Goal: Task Accomplishment & Management: Manage account settings

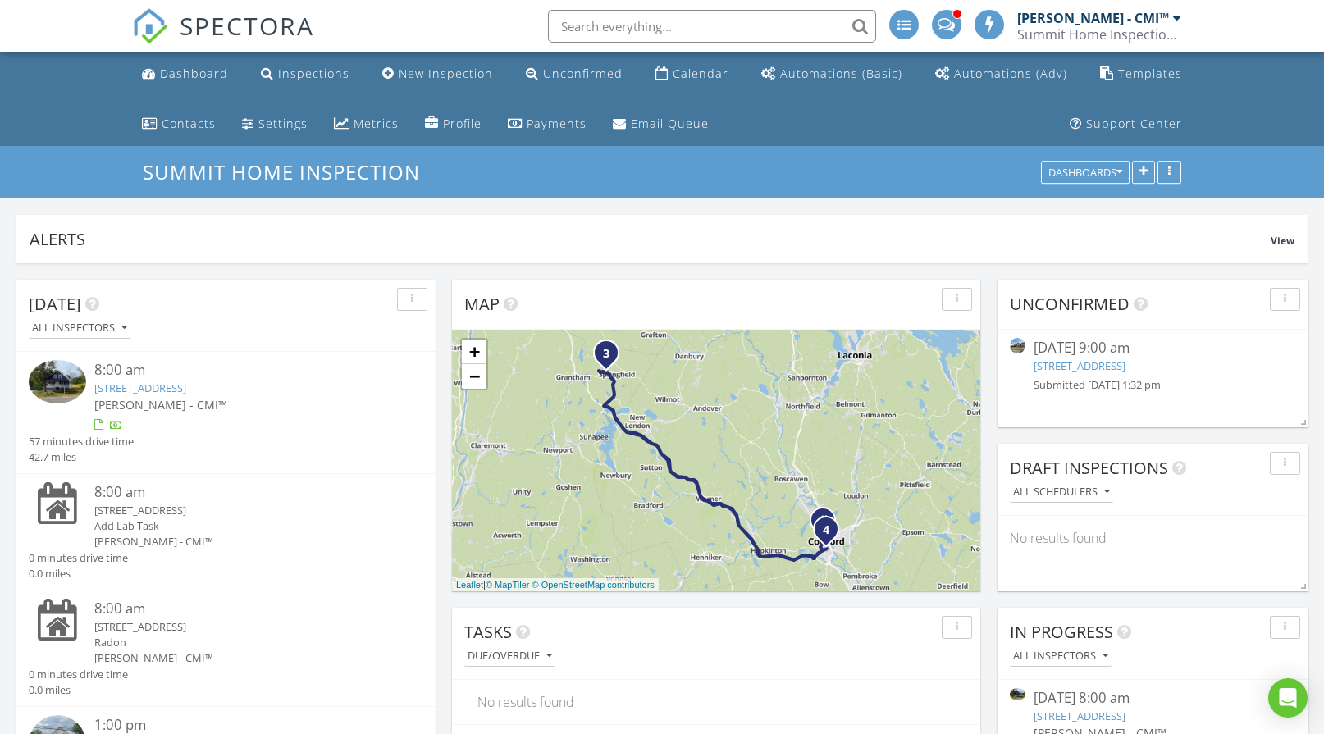
click at [1093, 370] on link "[STREET_ADDRESS]" at bounding box center [1080, 366] width 92 height 15
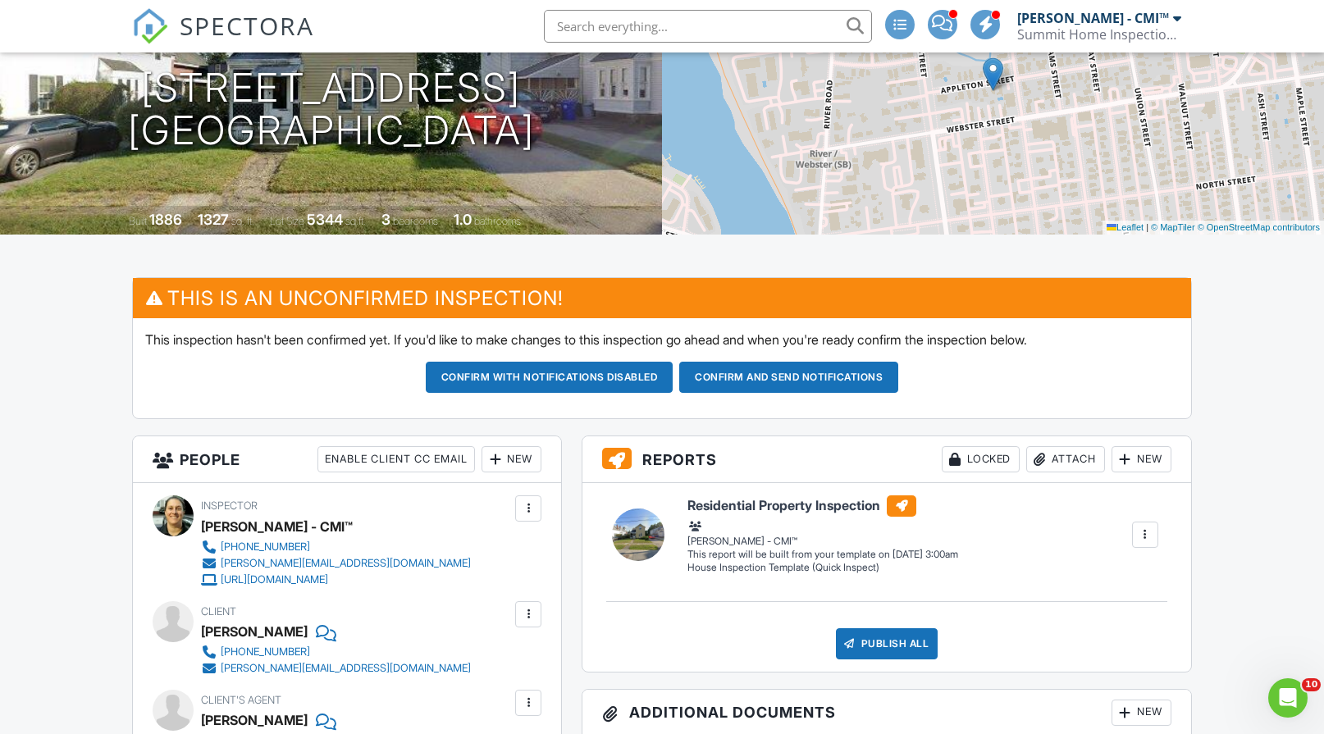
scroll to position [82, 0]
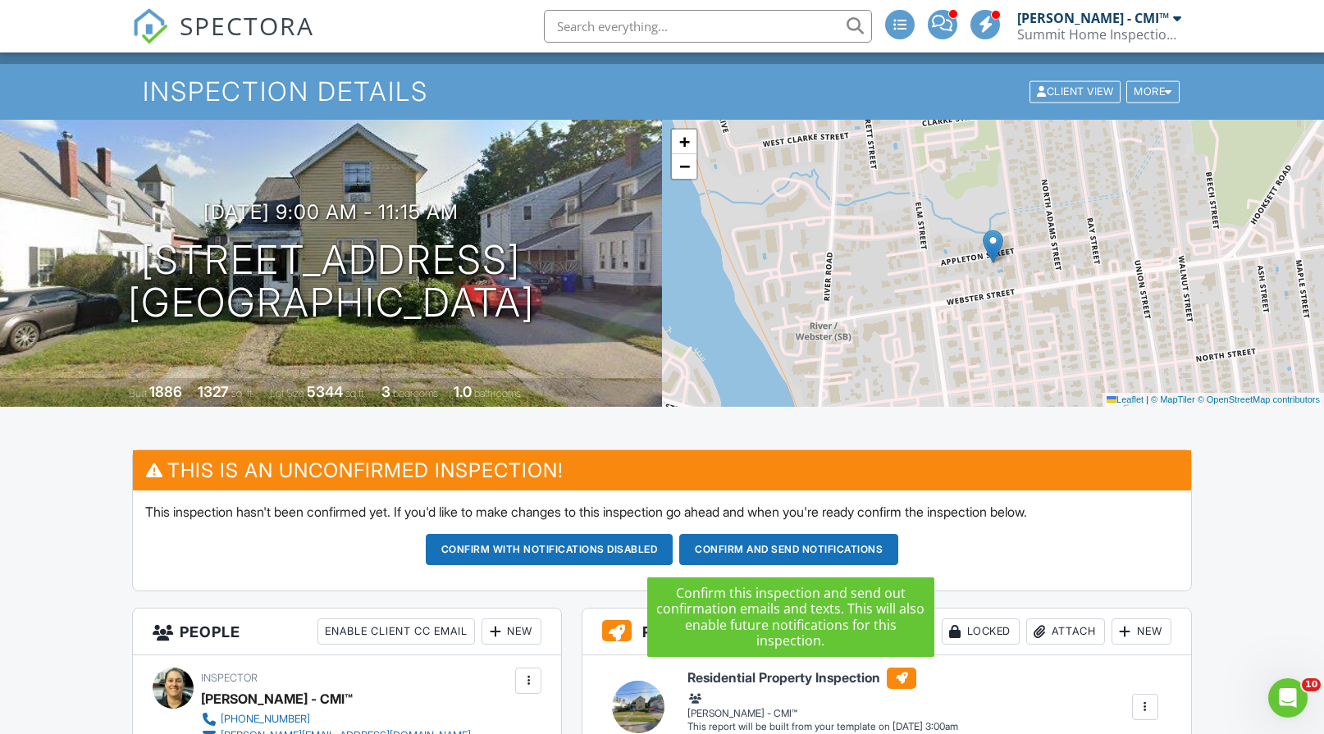
click at [674, 546] on button "Confirm and send notifications" at bounding box center [550, 549] width 248 height 31
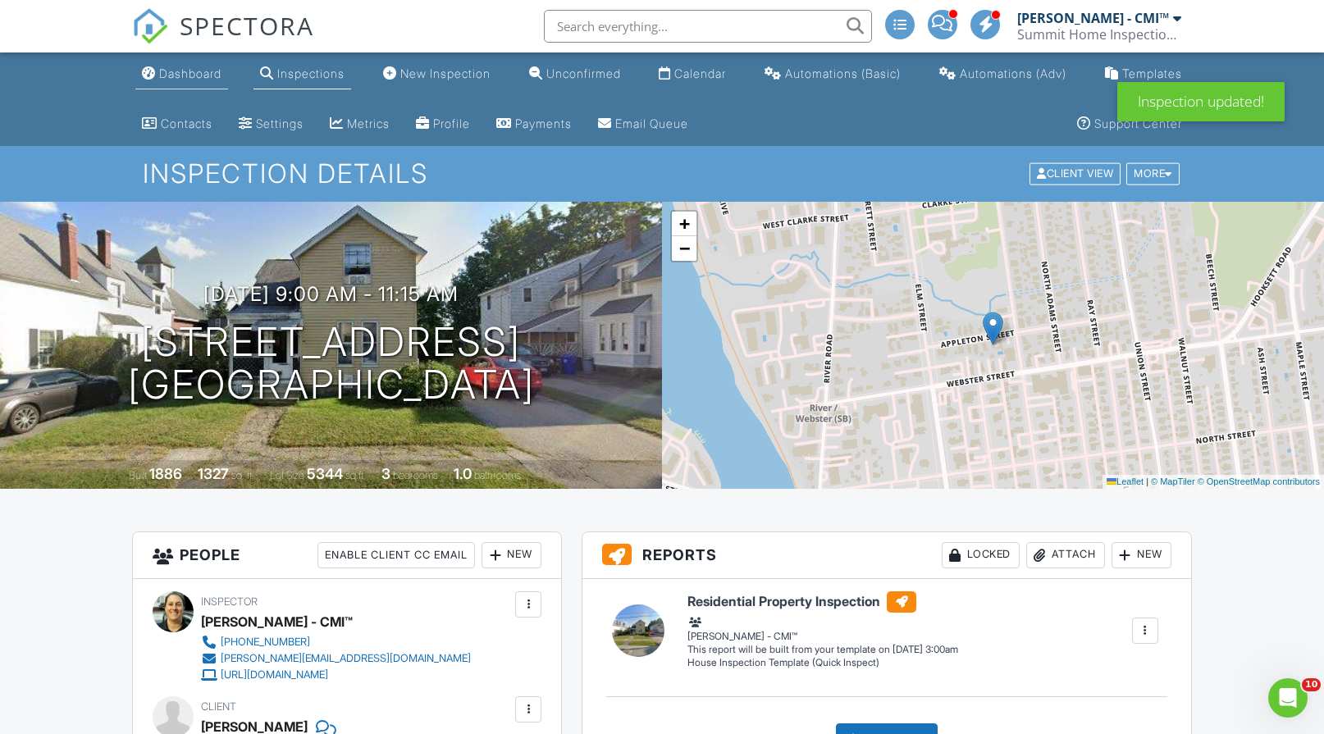
click at [208, 73] on div "Dashboard" at bounding box center [190, 73] width 62 height 14
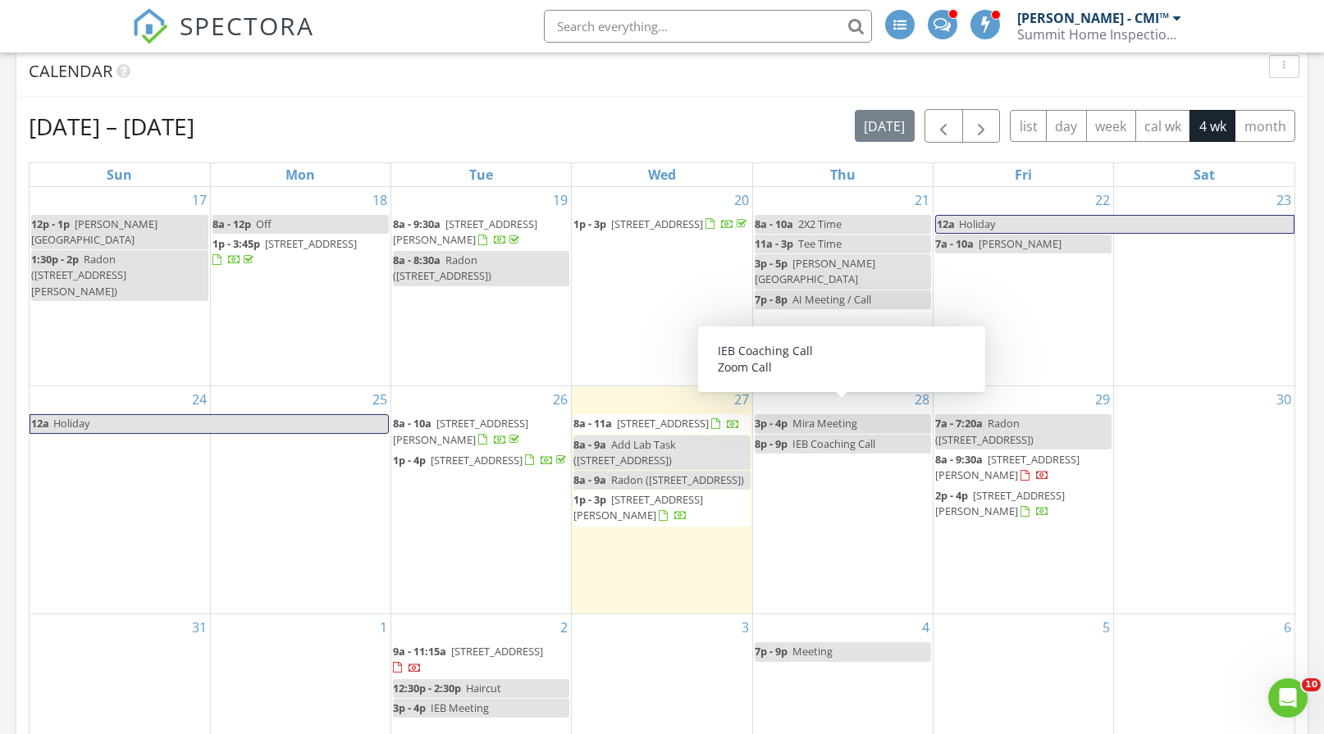
scroll to position [984, 0]
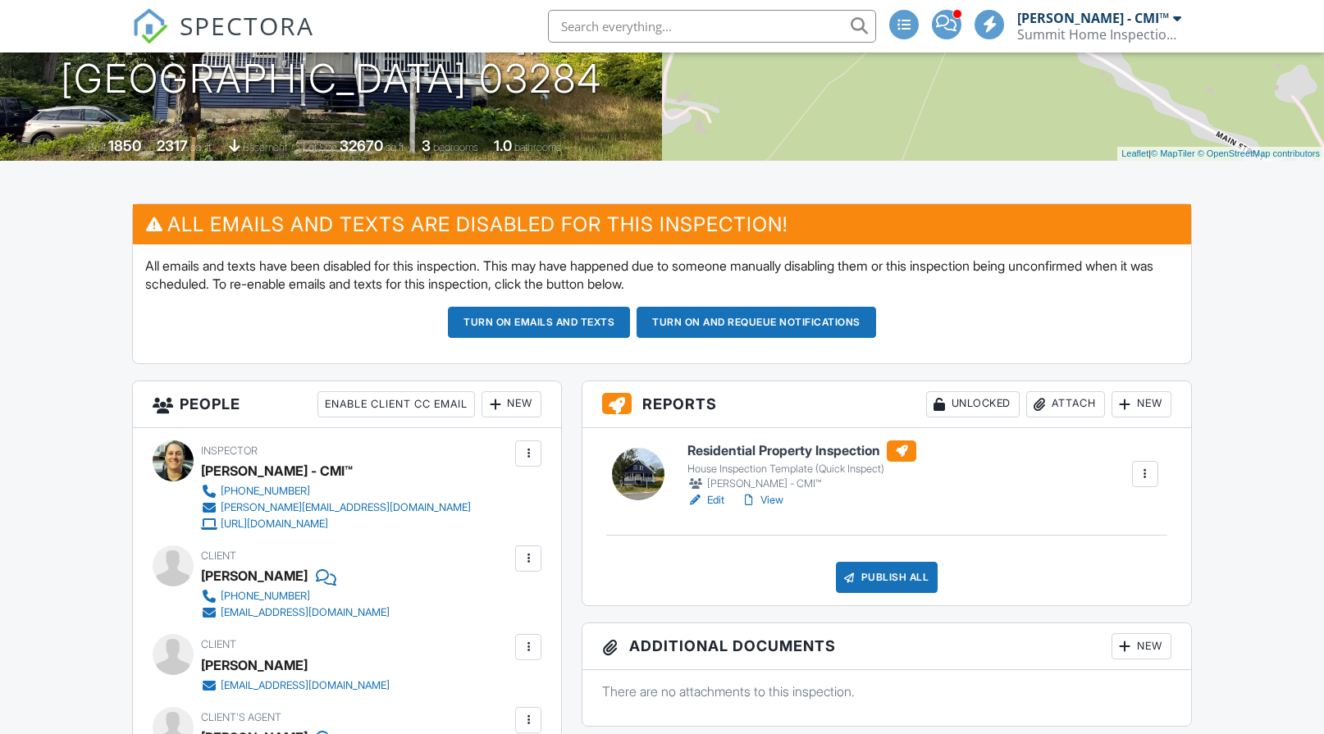
click at [772, 500] on link "View" at bounding box center [762, 500] width 43 height 16
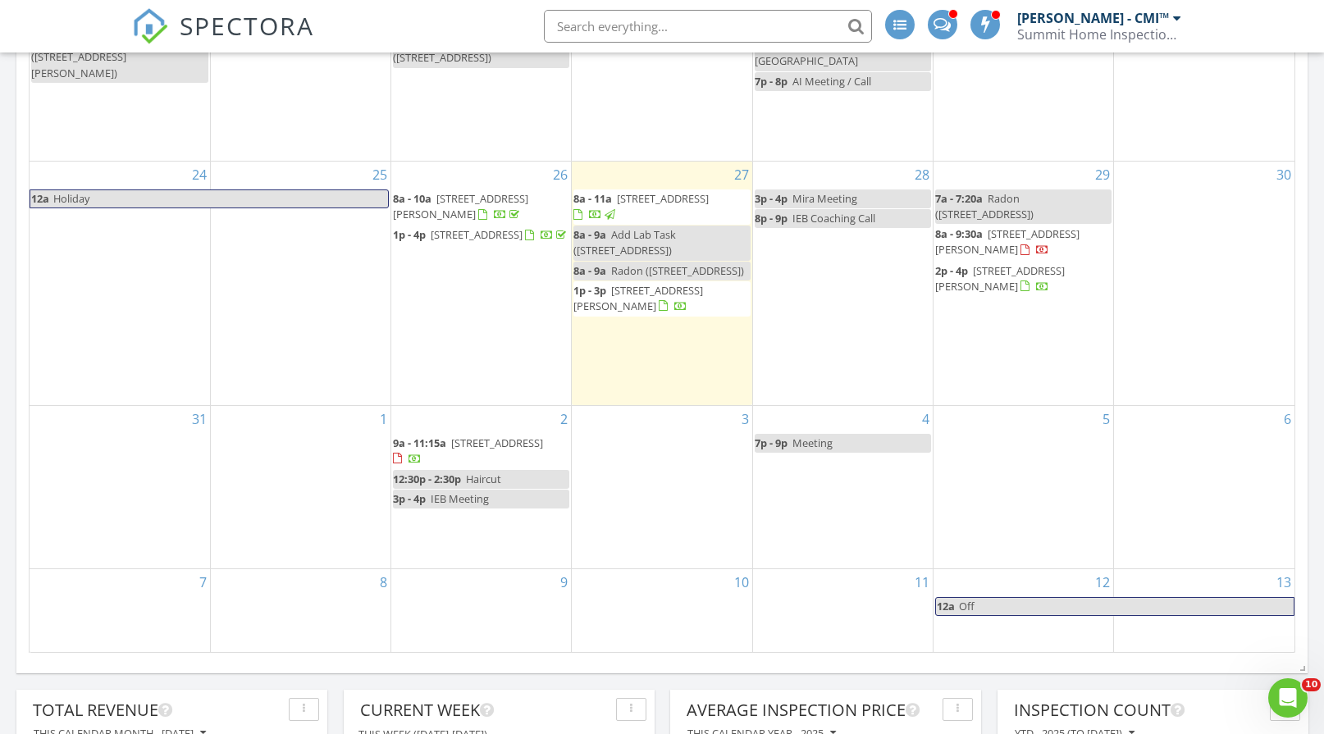
scroll to position [820, 0]
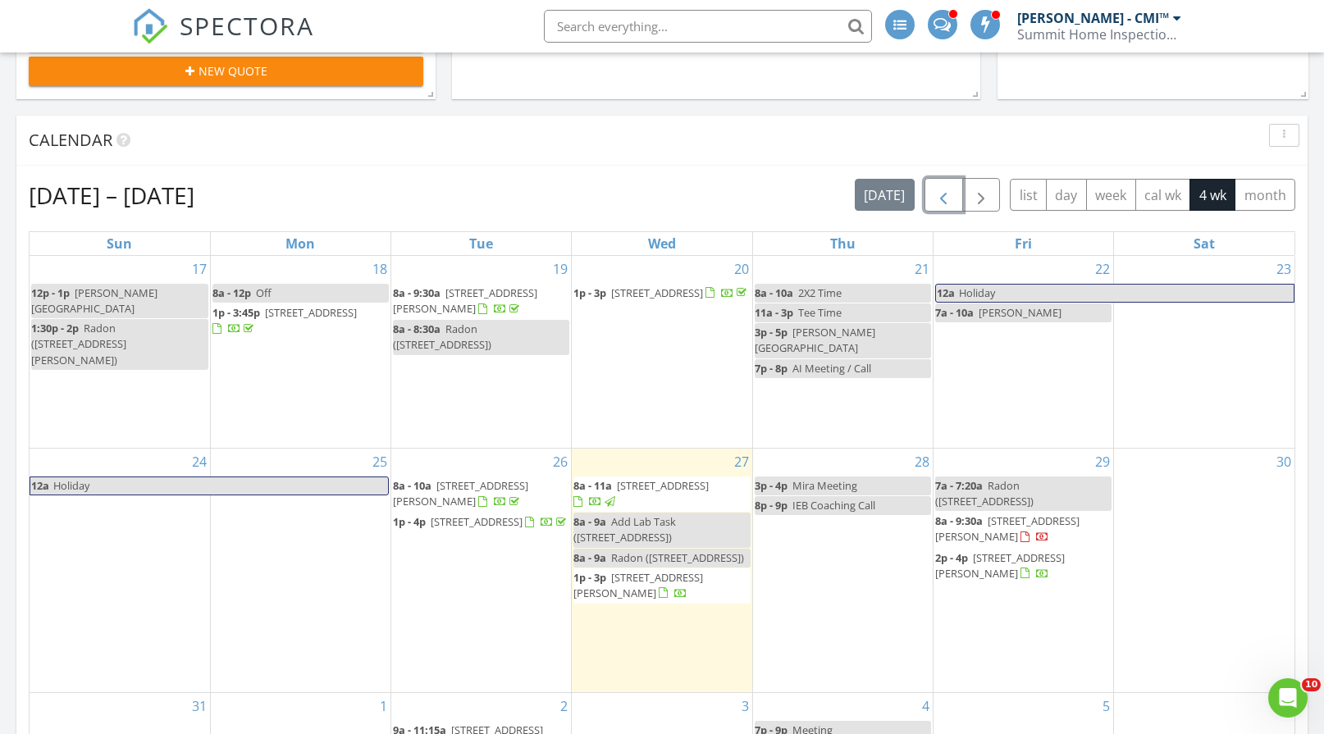
click at [948, 202] on span "button" at bounding box center [944, 195] width 20 height 20
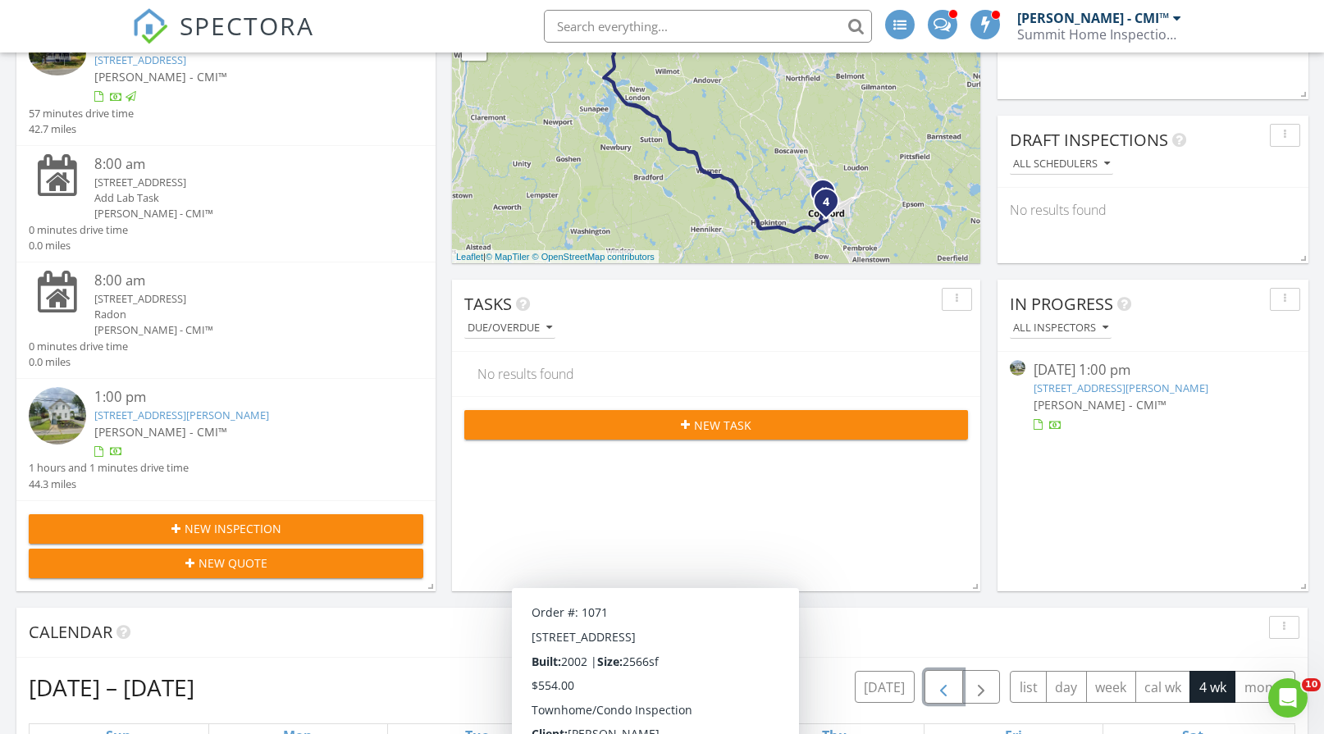
scroll to position [0, 0]
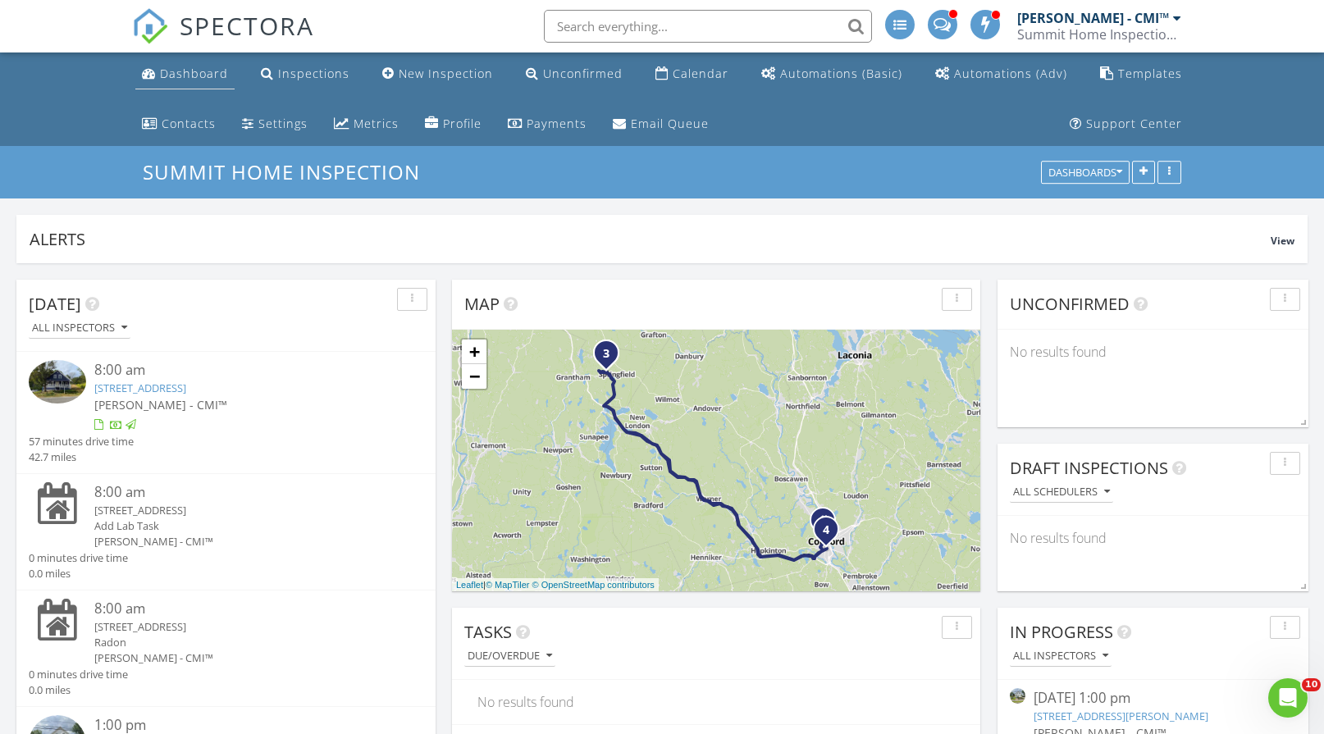
click at [202, 72] on div "Dashboard" at bounding box center [194, 74] width 68 height 16
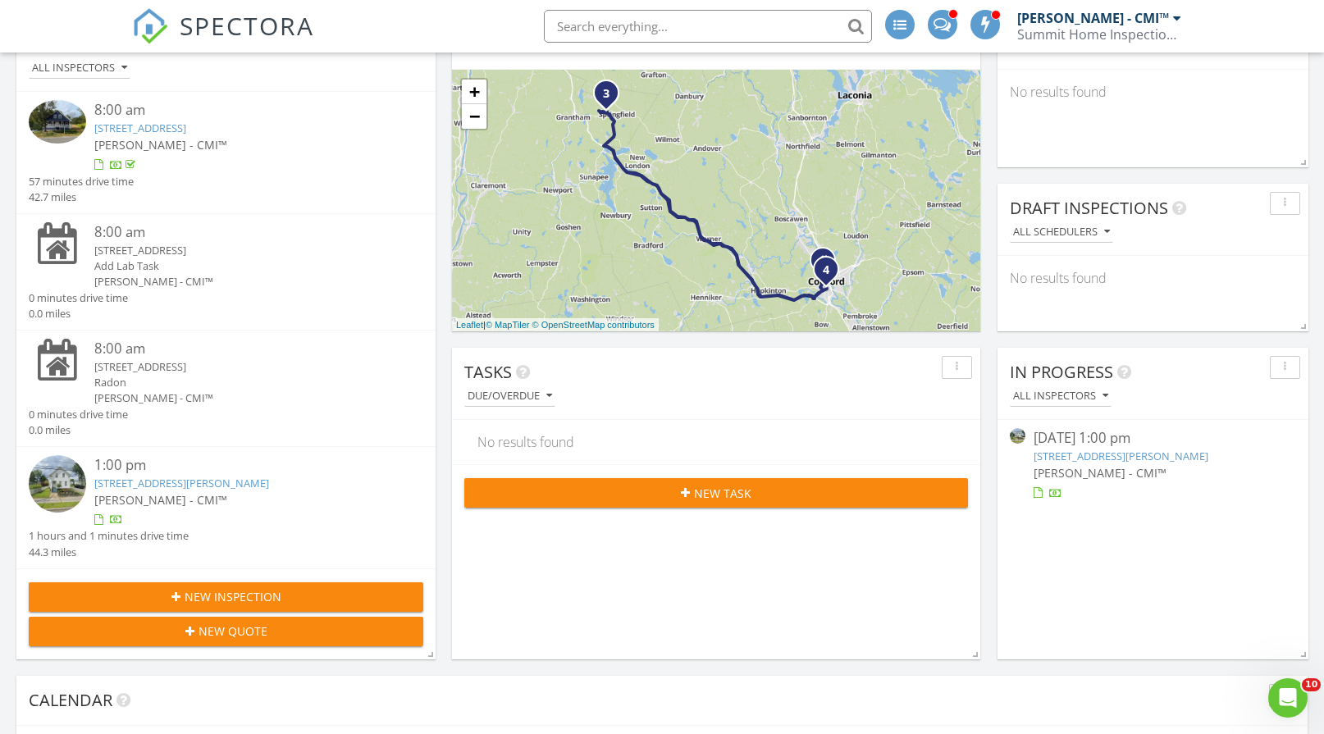
scroll to position [246, 0]
